Goal: Information Seeking & Learning: Learn about a topic

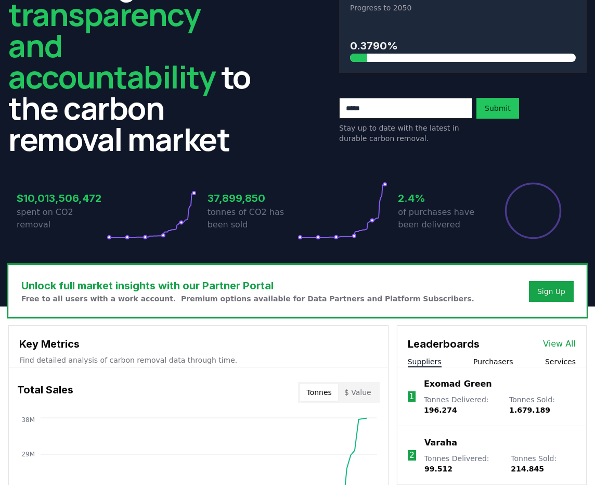
scroll to position [81, 0]
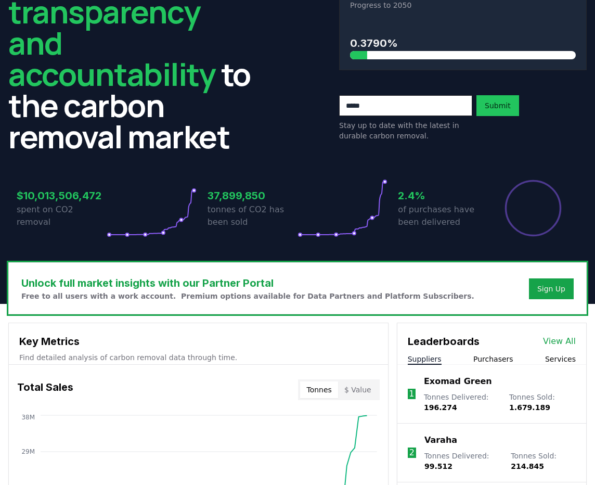
click at [433, 363] on button "Suppliers" at bounding box center [425, 359] width 34 height 10
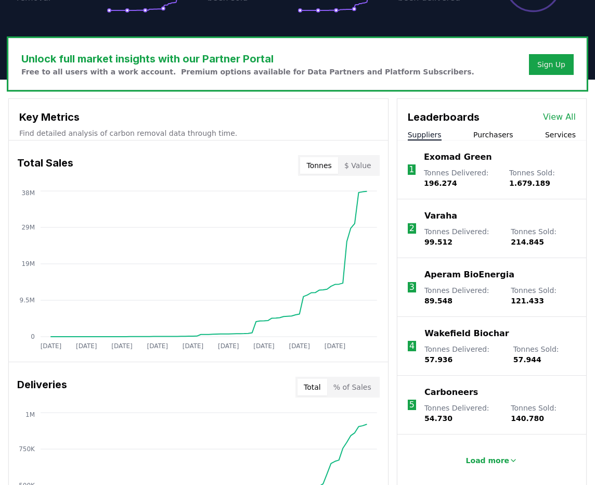
scroll to position [319, 0]
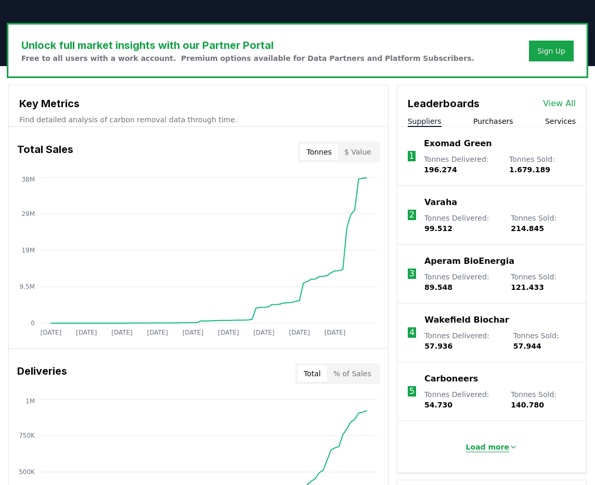
click at [482, 449] on p "Load more" at bounding box center [488, 447] width 44 height 10
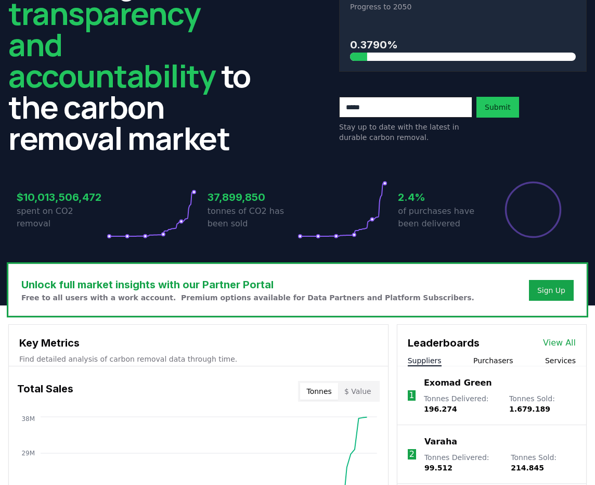
scroll to position [80, 0]
click at [566, 342] on link "View All" at bounding box center [559, 343] width 33 height 12
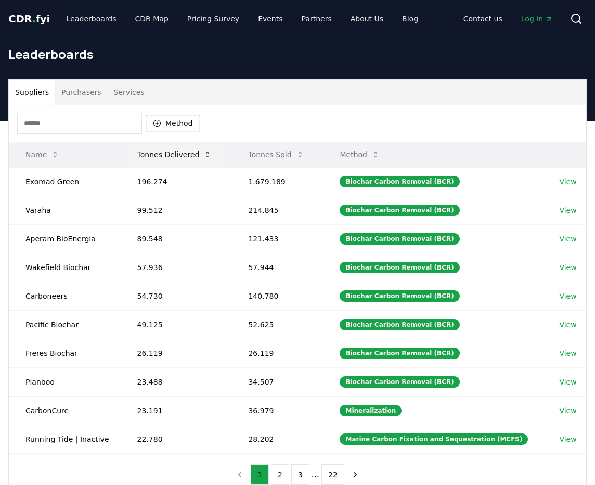
click at [148, 155] on button "Tonnes Delivered" at bounding box center [175, 154] width 92 height 21
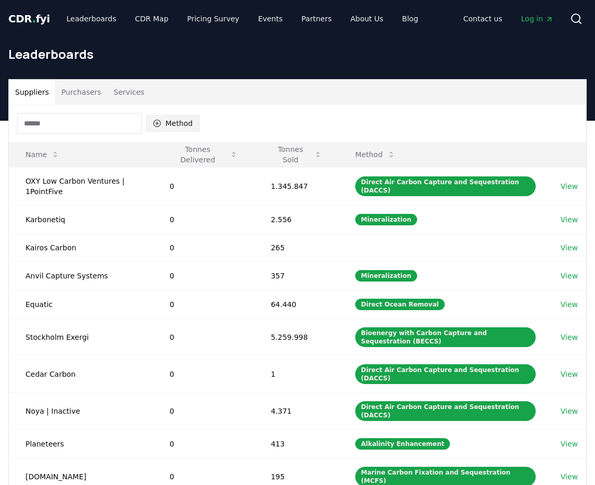
click at [171, 125] on button "Method" at bounding box center [173, 123] width 54 height 17
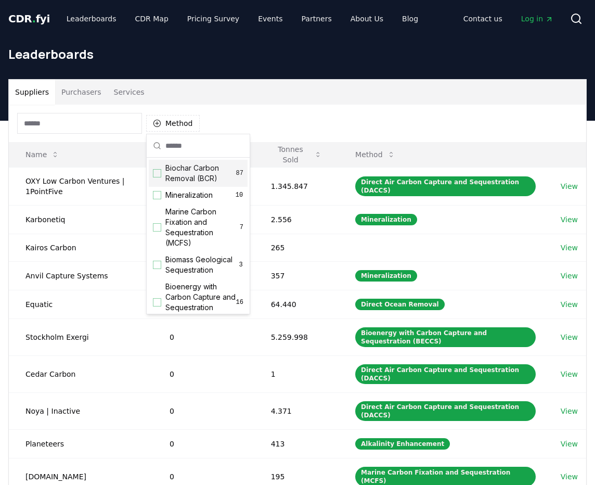
click at [161, 174] on div "Suggestions" at bounding box center [157, 173] width 8 height 8
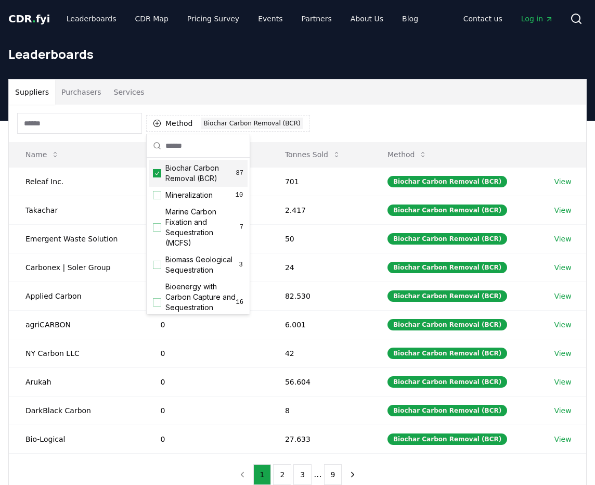
click at [347, 115] on div "Method 1 Biochar Carbon Removal (BCR)" at bounding box center [298, 123] width 578 height 37
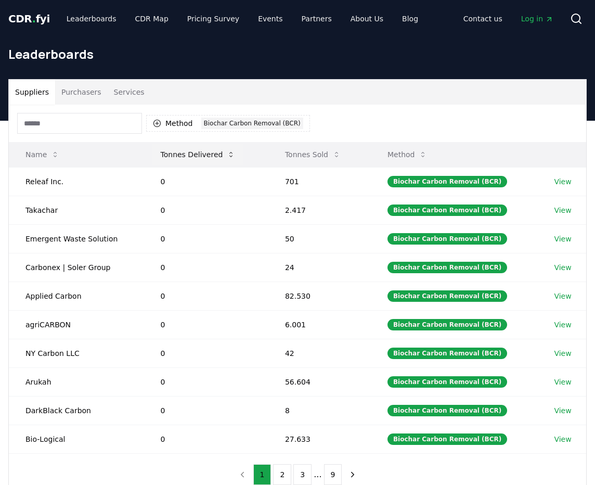
click at [191, 156] on button "Tonnes Delivered" at bounding box center [198, 154] width 92 height 21
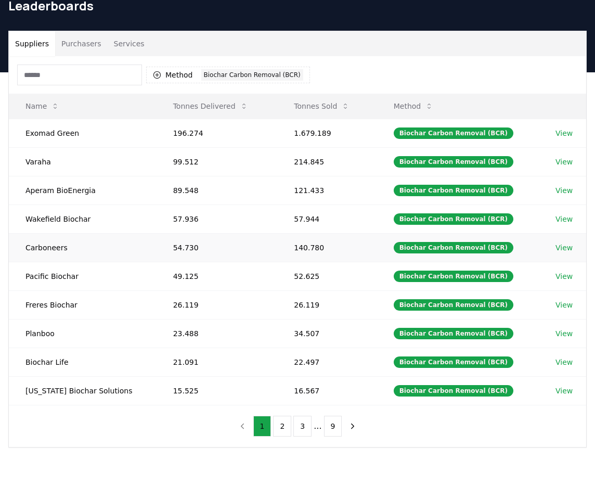
scroll to position [67, 0]
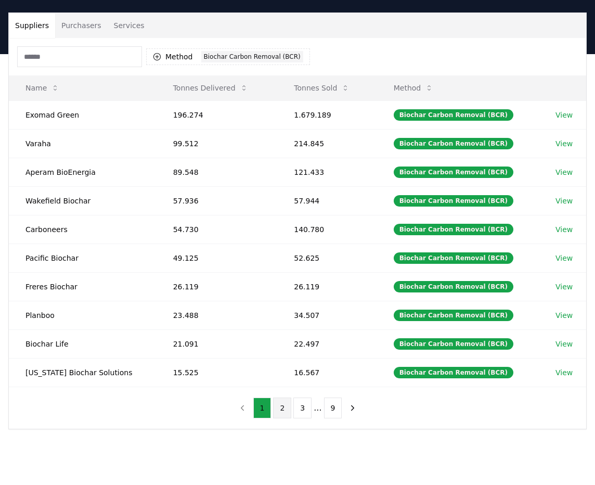
click at [278, 407] on button "2" at bounding box center [282, 408] width 18 height 21
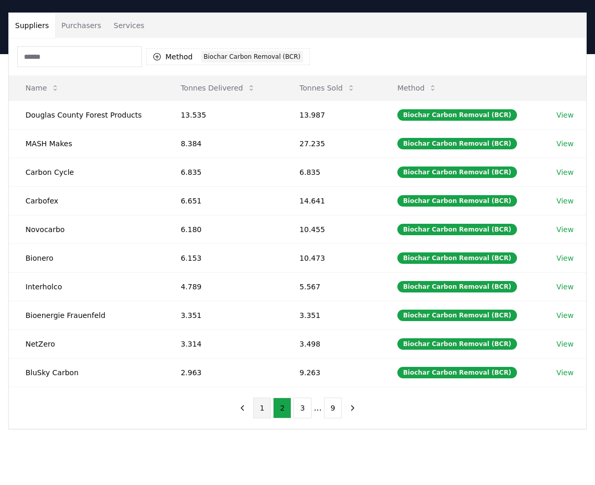
click at [261, 406] on button "1" at bounding box center [262, 408] width 18 height 21
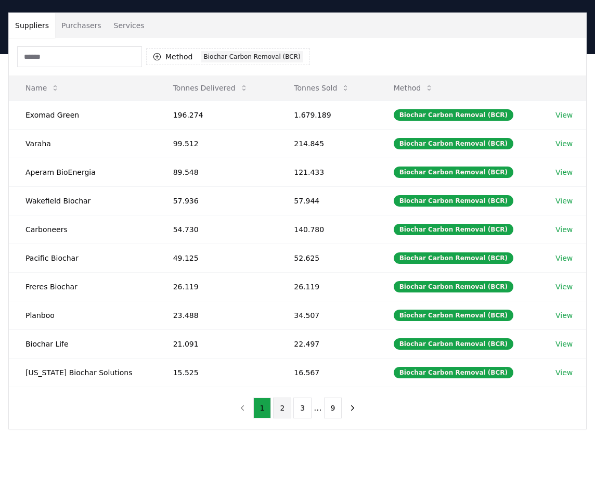
click at [279, 403] on button "2" at bounding box center [282, 408] width 18 height 21
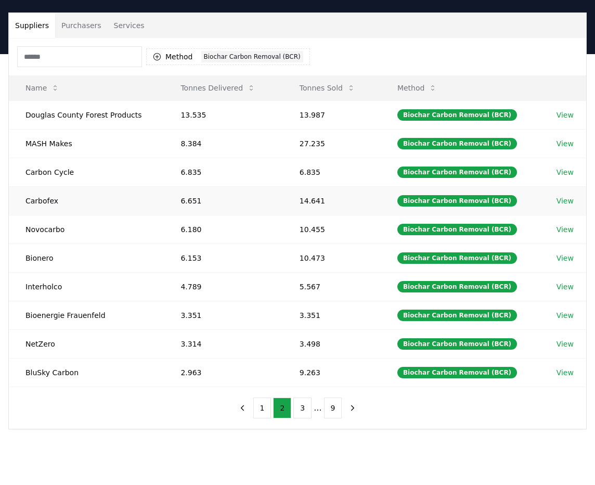
click at [565, 201] on link "View" at bounding box center [565, 201] width 17 height 10
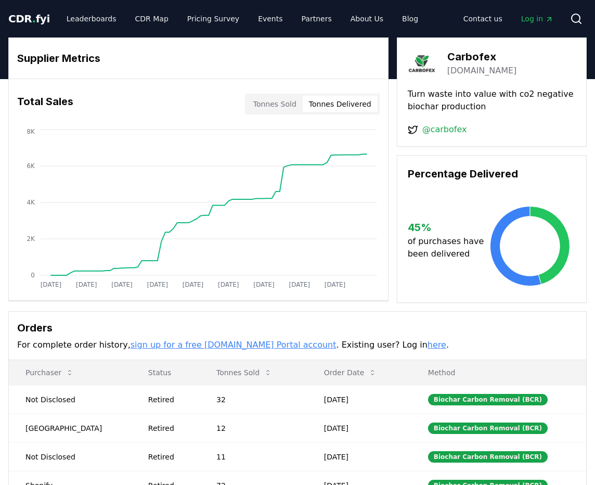
click at [356, 100] on button "Tonnes Delivered" at bounding box center [340, 104] width 75 height 17
